Goal: Task Accomplishment & Management: Manage account settings

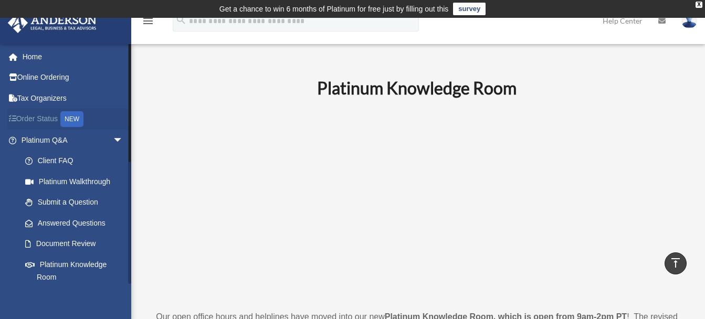
scroll to position [281, 0]
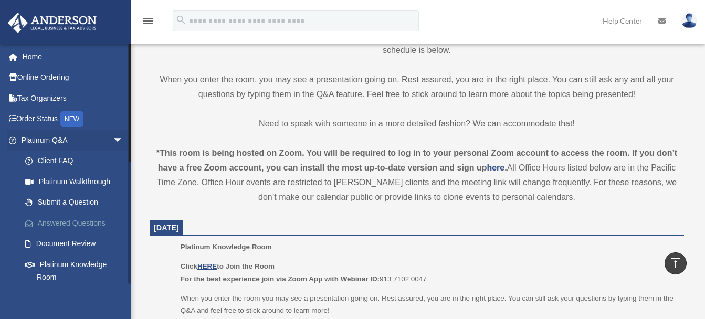
click at [68, 221] on link "Answered Questions" at bounding box center [77, 223] width 124 height 21
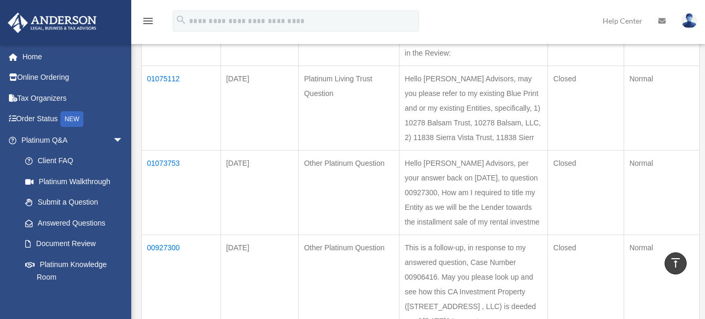
scroll to position [252, 0]
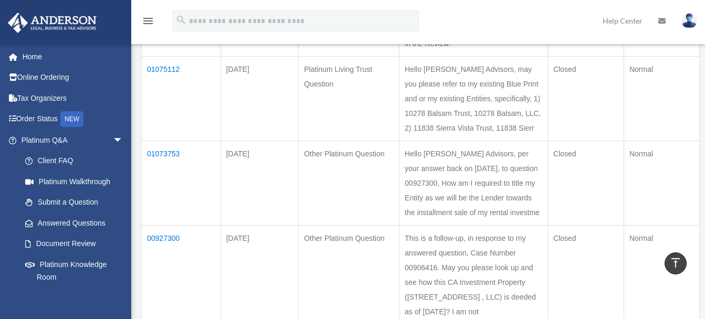
click at [166, 83] on td "01075112" at bounding box center [181, 98] width 79 height 84
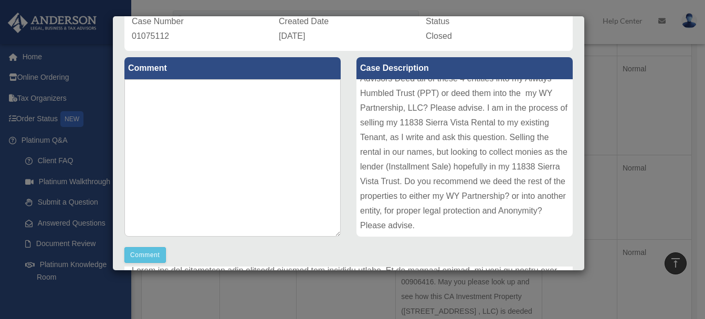
scroll to position [0, 0]
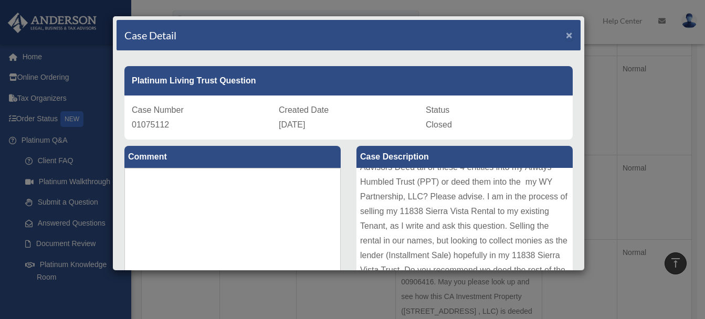
click at [566, 30] on span "×" at bounding box center [569, 35] width 7 height 12
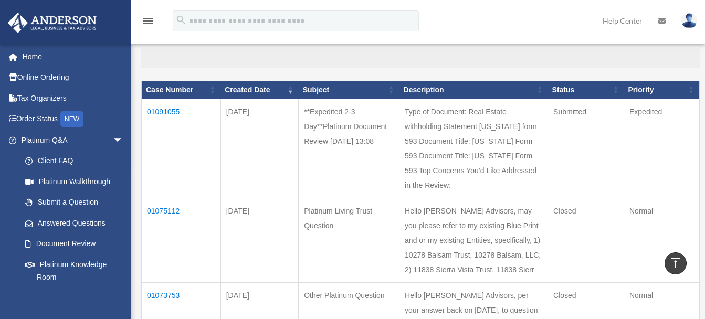
scroll to position [98, 0]
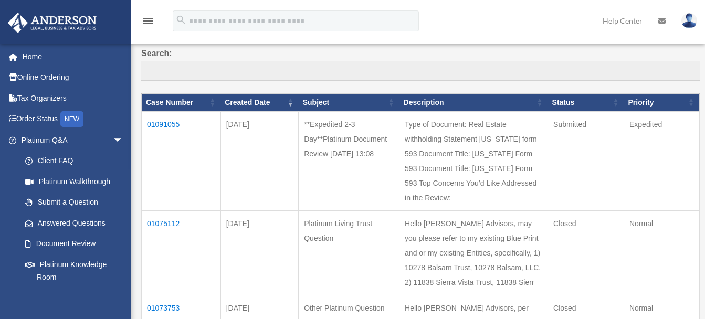
click at [171, 126] on td "01091055" at bounding box center [181, 160] width 79 height 99
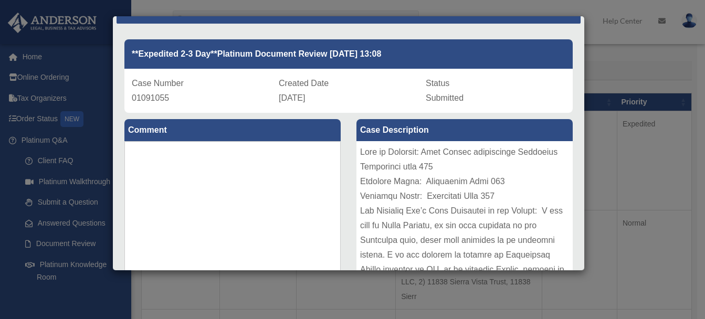
scroll to position [0, 0]
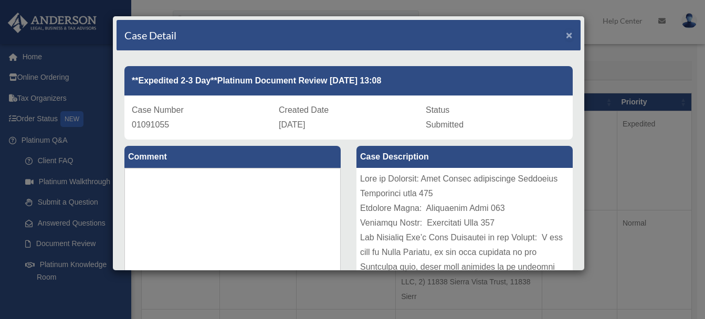
click at [566, 35] on span "×" at bounding box center [569, 35] width 7 height 12
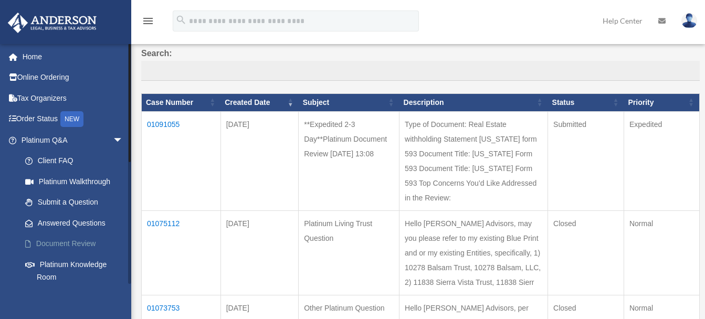
click at [77, 242] on link "Document Review" at bounding box center [77, 244] width 124 height 21
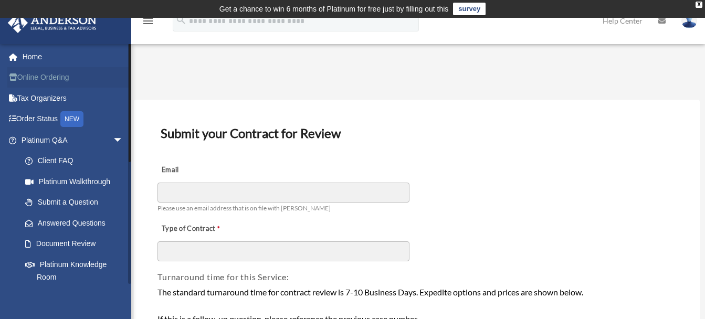
click at [48, 76] on link "Online Ordering" at bounding box center [73, 77] width 132 height 21
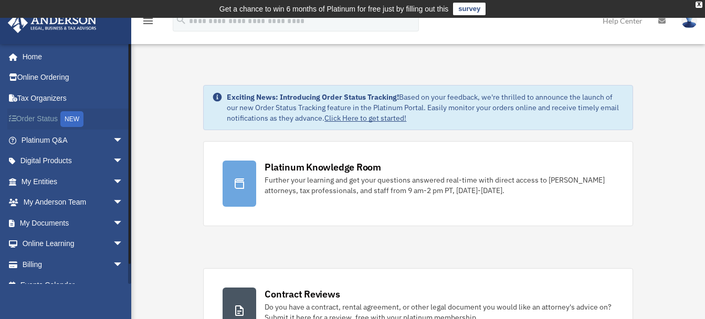
click at [43, 120] on link "Order Status NEW" at bounding box center [73, 120] width 132 height 22
click at [113, 261] on span "arrow_drop_down" at bounding box center [123, 265] width 21 height 22
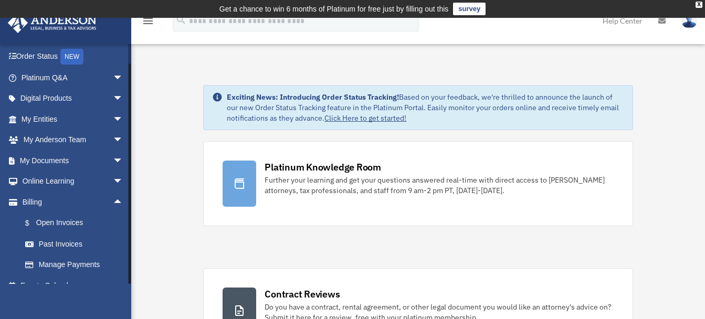
scroll to position [77, 0]
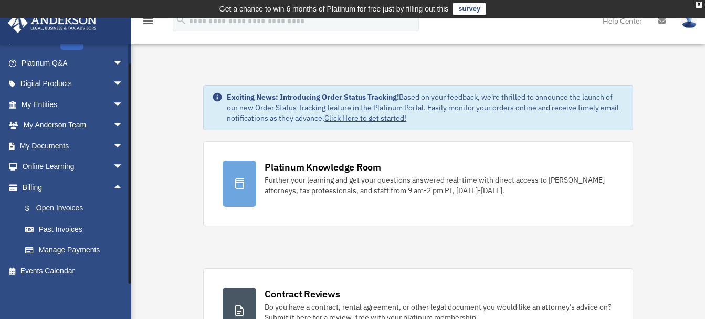
drag, startPoint x: 129, startPoint y: 259, endPoint x: 130, endPoint y: 287, distance: 27.9
click at [130, 287] on div "brjimenez@hotmail.com Sign Out brjimenez@hotmail.com Home Online Ordering Tax O…" at bounding box center [65, 203] width 131 height 319
click at [46, 230] on link "Past Invoices" at bounding box center [77, 229] width 124 height 21
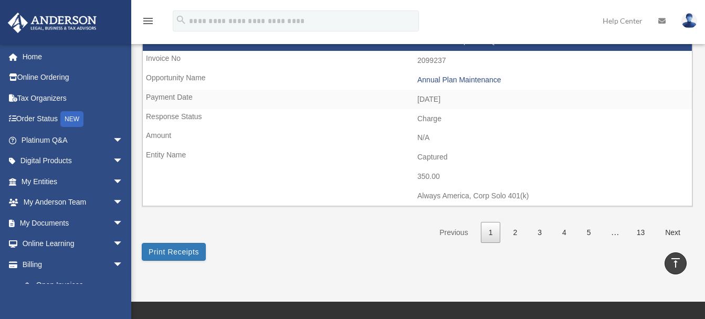
scroll to position [1679, 0]
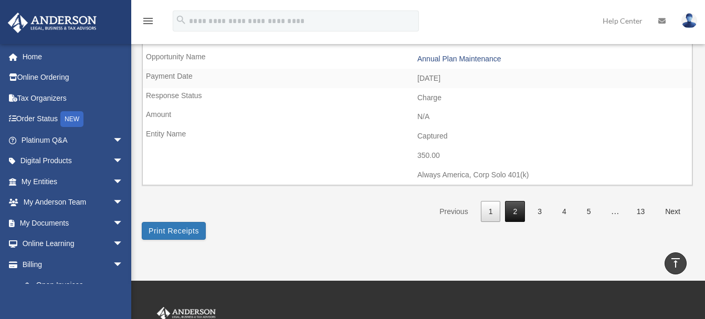
click at [516, 213] on link "2" at bounding box center [515, 212] width 20 height 22
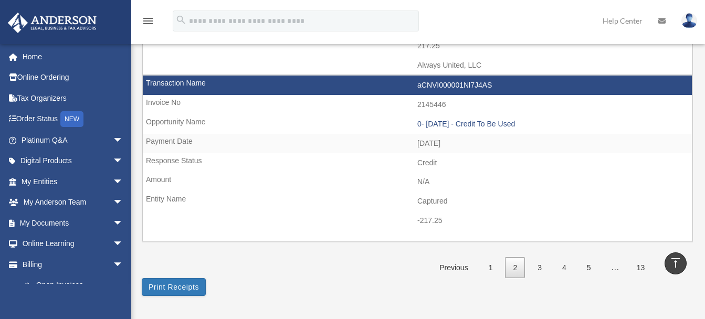
scroll to position [1607, 0]
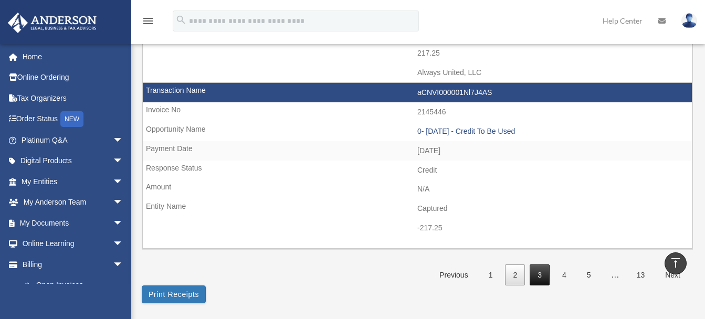
click at [541, 268] on link "3" at bounding box center [539, 275] width 20 height 22
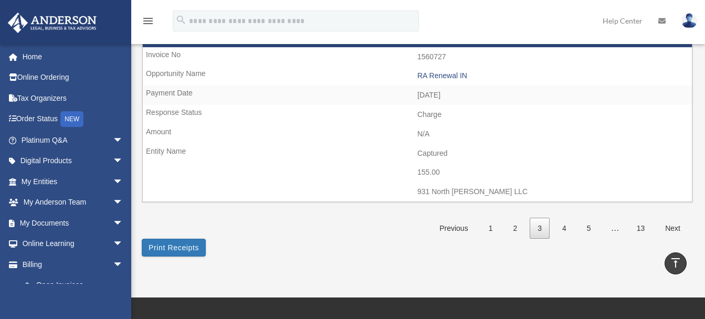
scroll to position [1649, 0]
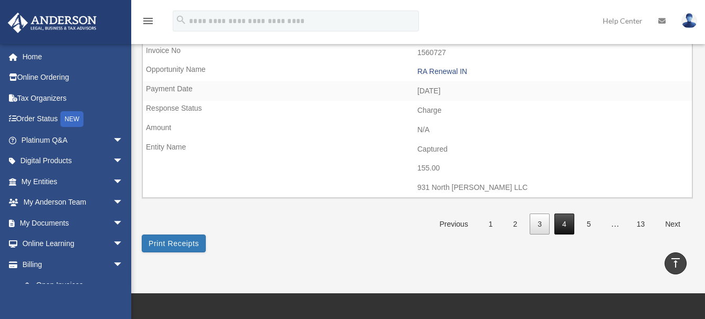
click at [562, 228] on link "4" at bounding box center [564, 225] width 20 height 22
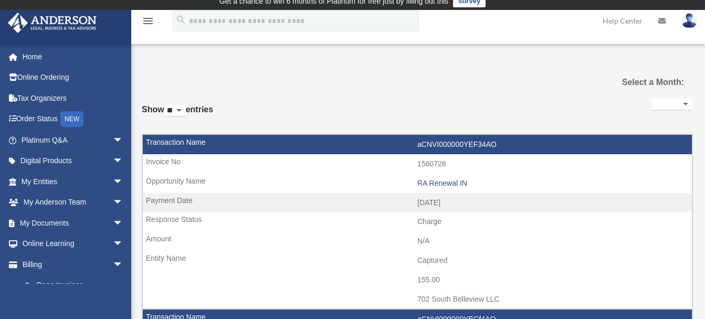
scroll to position [0, 0]
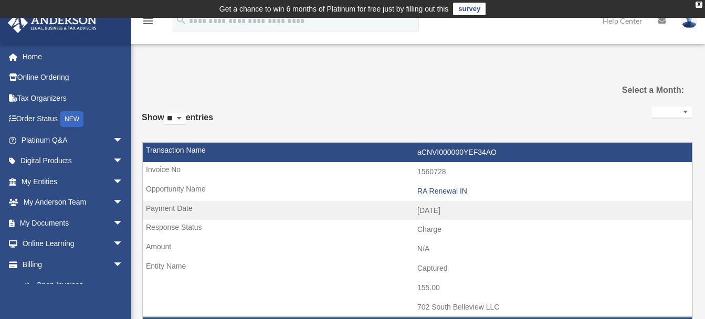
click at [685, 112] on select "**********" at bounding box center [671, 113] width 40 height 12
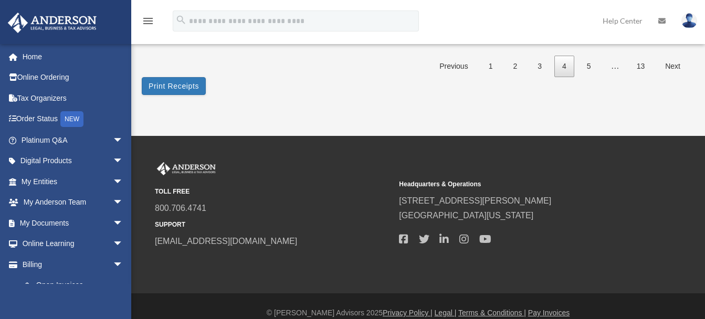
scroll to position [1846, 0]
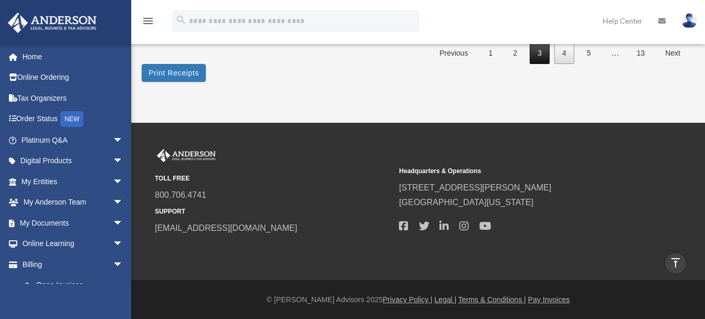
click at [547, 57] on link "3" at bounding box center [539, 54] width 20 height 22
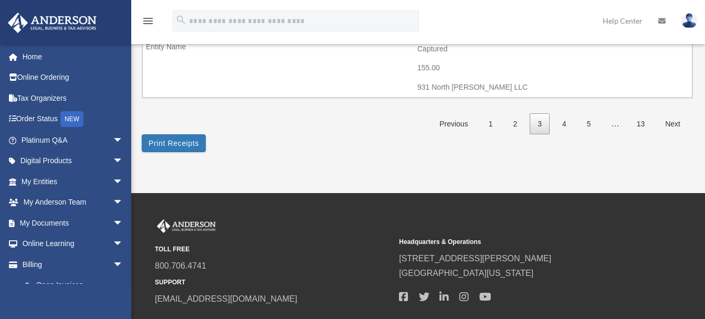
scroll to position [1819, 0]
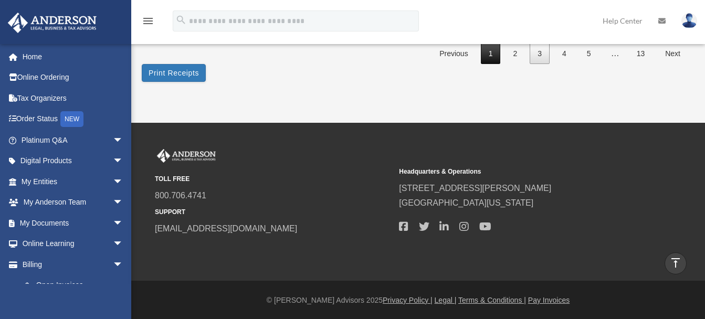
click at [490, 54] on link "1" at bounding box center [491, 54] width 20 height 22
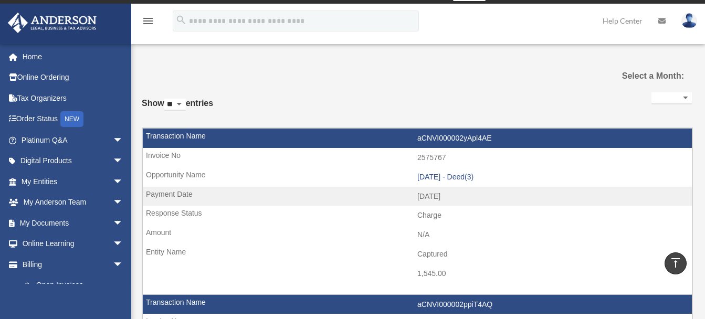
scroll to position [0, 0]
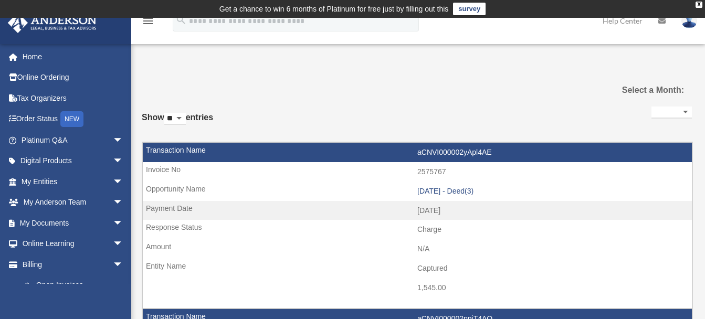
click at [684, 114] on select "**********" at bounding box center [671, 113] width 40 height 12
select select "**********"
click at [651, 107] on select "**********" at bounding box center [671, 113] width 40 height 12
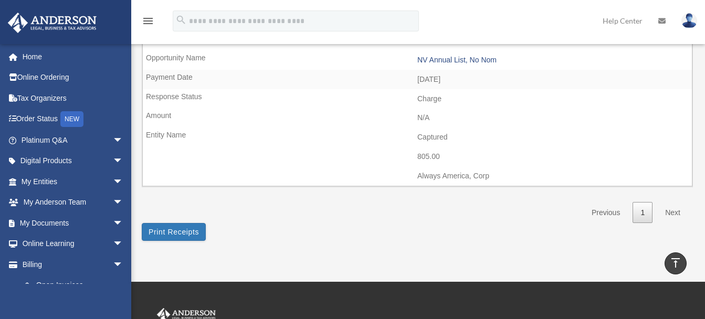
scroll to position [309, 0]
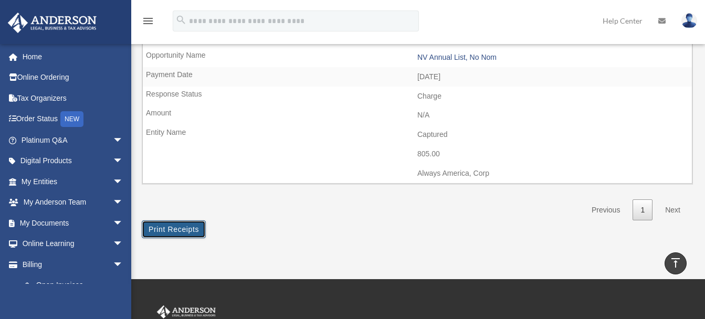
click at [184, 230] on button "Print Receipts" at bounding box center [174, 229] width 64 height 18
click at [185, 230] on button "Print Receipts" at bounding box center [174, 229] width 64 height 18
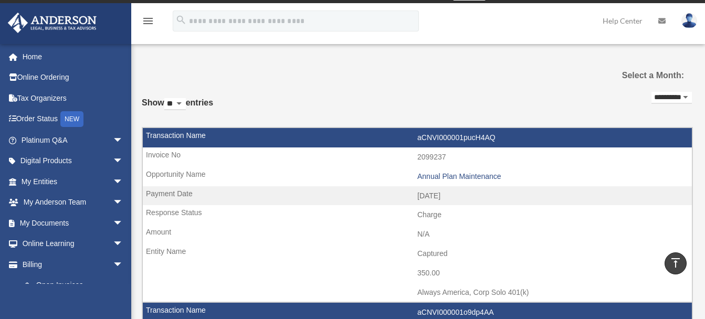
scroll to position [0, 0]
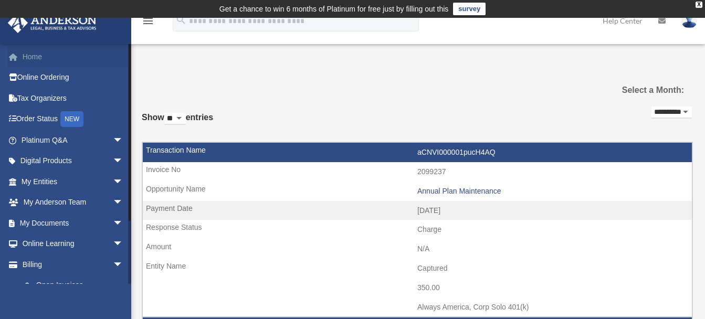
click at [31, 57] on link "Home" at bounding box center [73, 56] width 132 height 21
click at [689, 27] on img at bounding box center [689, 20] width 16 height 15
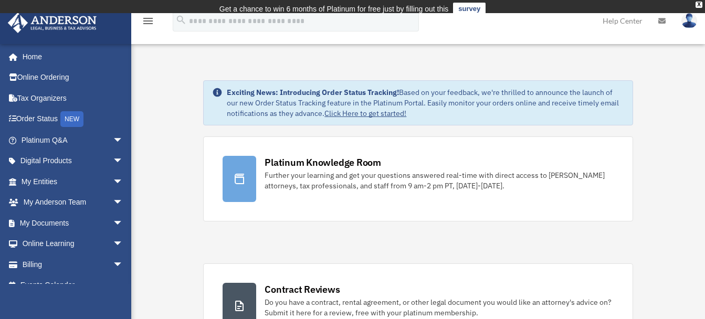
click at [691, 25] on img at bounding box center [689, 20] width 16 height 15
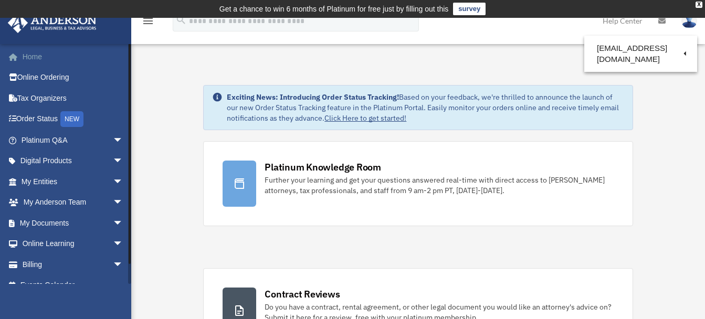
click at [33, 57] on link "Home" at bounding box center [73, 56] width 132 height 21
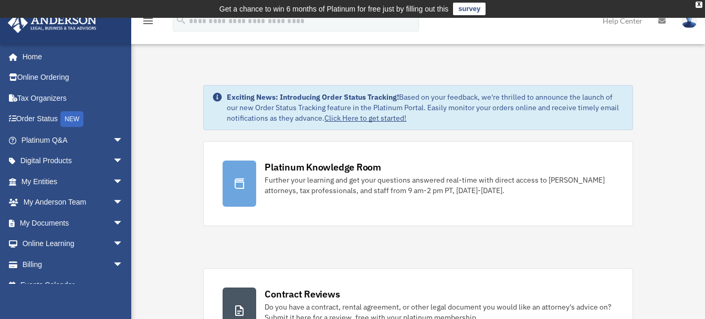
click at [150, 21] on icon "menu" at bounding box center [148, 21] width 13 height 13
